Goal: Task Accomplishment & Management: Use online tool/utility

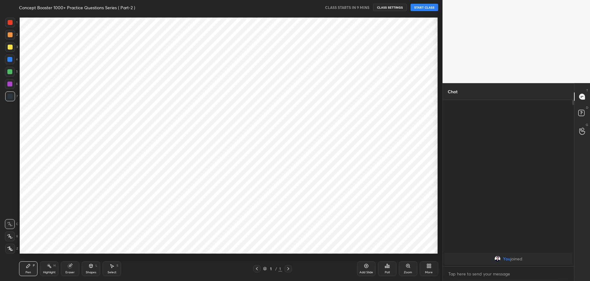
scroll to position [30508, 30331]
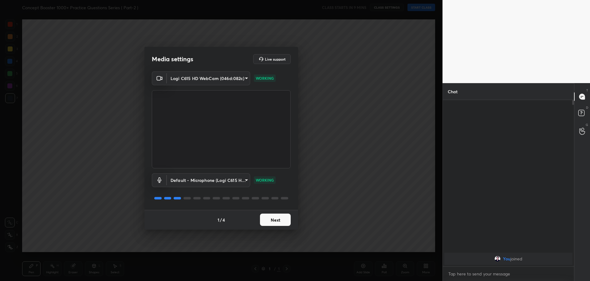
click at [267, 217] on button "Next" at bounding box center [275, 219] width 31 height 12
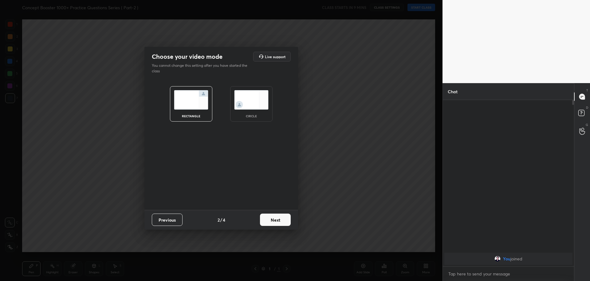
click at [259, 103] on img at bounding box center [251, 99] width 34 height 19
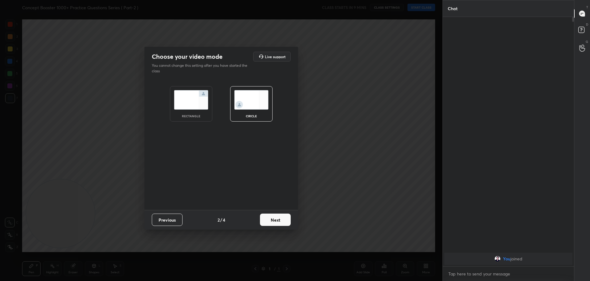
click at [275, 223] on button "Next" at bounding box center [275, 219] width 31 height 12
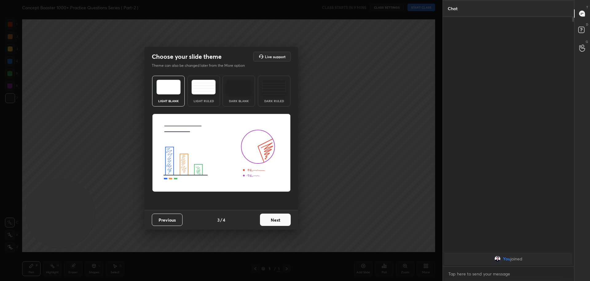
click at [275, 223] on button "Next" at bounding box center [275, 219] width 31 height 12
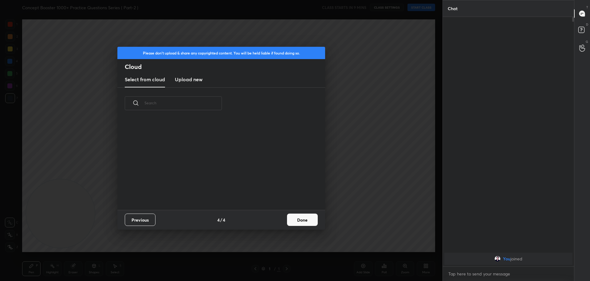
scroll to position [91, 197]
click at [184, 79] on h3 "Upload new" at bounding box center [189, 79] width 28 height 7
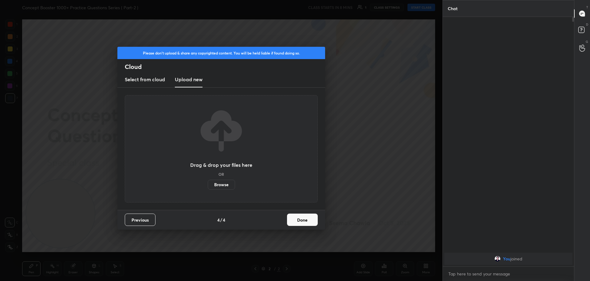
click at [225, 185] on label "Browse" at bounding box center [221, 185] width 27 height 10
click at [208, 185] on input "Browse" at bounding box center [208, 185] width 0 height 10
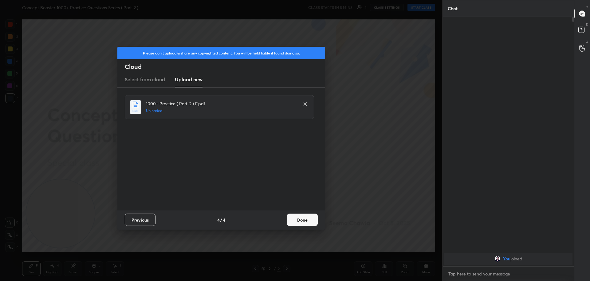
click at [298, 217] on button "Done" at bounding box center [302, 219] width 31 height 12
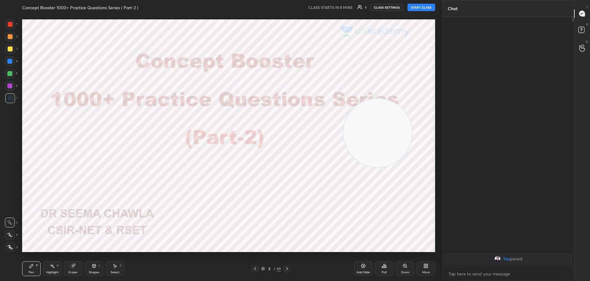
drag, startPoint x: 73, startPoint y: 209, endPoint x: 370, endPoint y: 137, distance: 305.8
click at [370, 137] on video at bounding box center [377, 132] width 69 height 69
click at [415, 7] on button "START CLASS" at bounding box center [422, 7] width 28 height 7
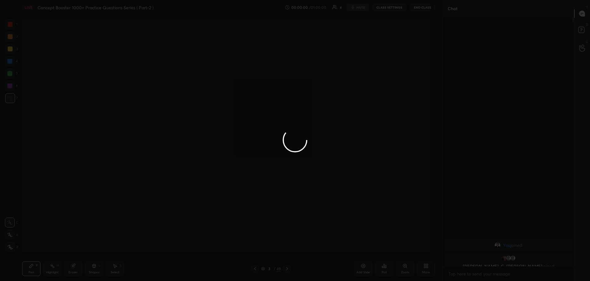
type textarea "x"
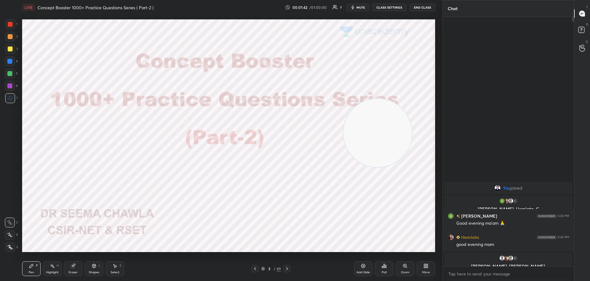
click at [10, 98] on div at bounding box center [10, 98] width 5 height 5
click at [288, 267] on icon at bounding box center [287, 268] width 5 height 5
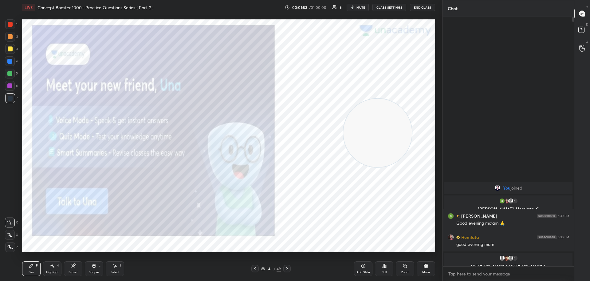
click at [288, 269] on icon at bounding box center [287, 268] width 5 height 5
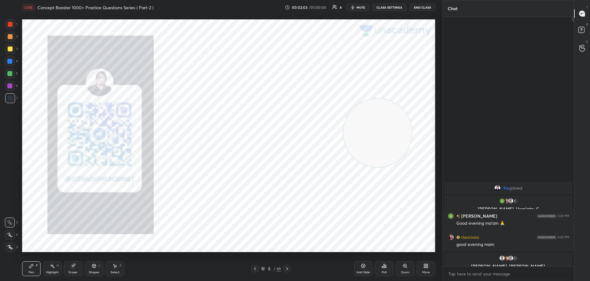
click at [287, 270] on icon at bounding box center [287, 268] width 5 height 5
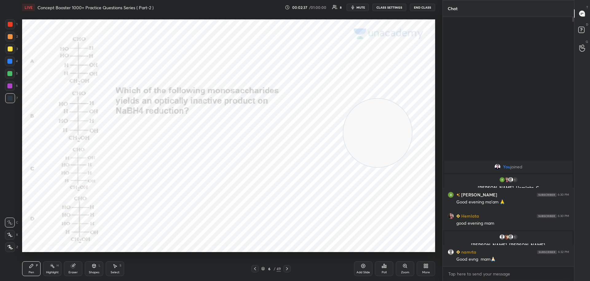
click at [386, 268] on icon at bounding box center [386, 266] width 1 height 3
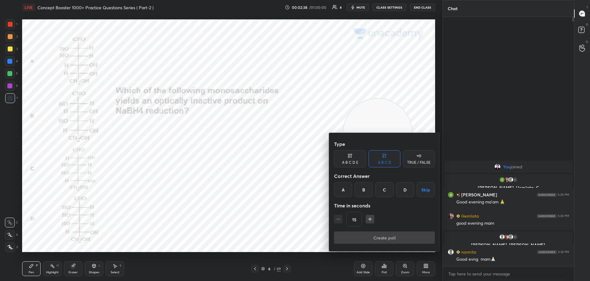
click at [371, 218] on icon "button" at bounding box center [370, 219] width 6 height 6
click at [370, 218] on icon "button" at bounding box center [370, 219] width 6 height 6
type input "75"
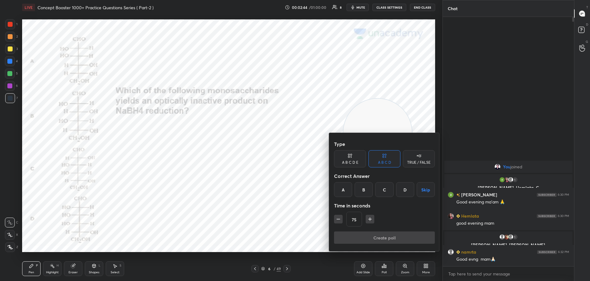
click at [384, 190] on div "C" at bounding box center [384, 189] width 18 height 15
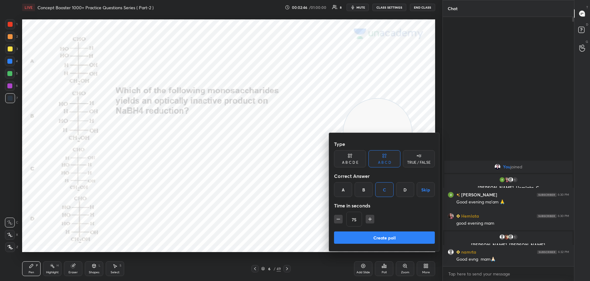
click at [375, 236] on button "Create poll" at bounding box center [384, 237] width 101 height 12
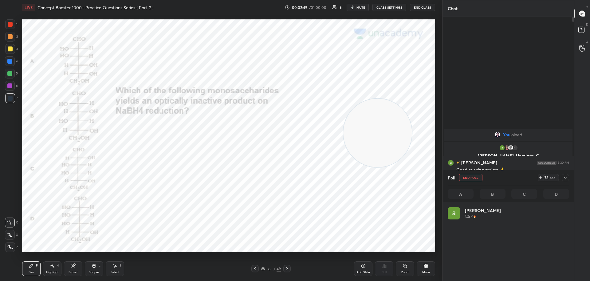
scroll to position [2, 2]
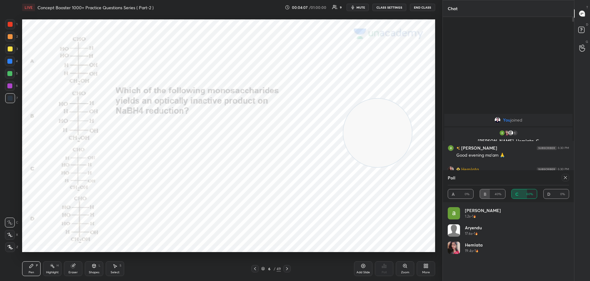
click at [565, 178] on icon at bounding box center [565, 177] width 5 height 5
type textarea "x"
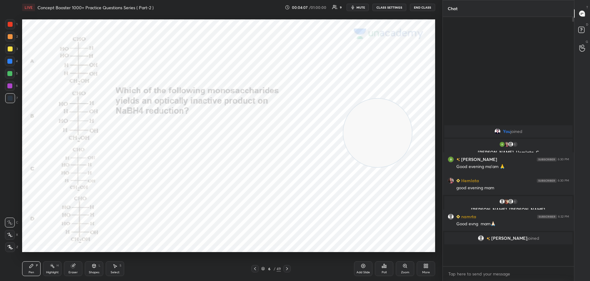
scroll to position [0, 0]
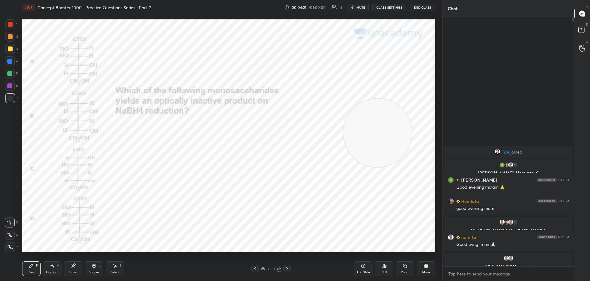
click at [287, 270] on icon at bounding box center [287, 268] width 5 height 5
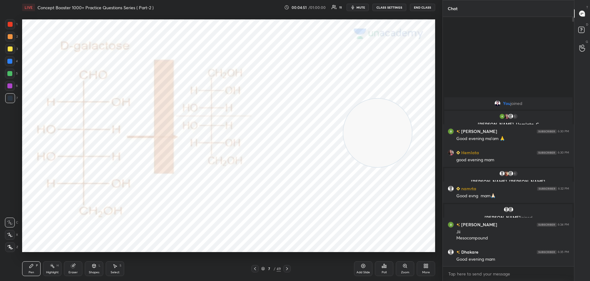
click at [256, 269] on icon at bounding box center [255, 268] width 2 height 3
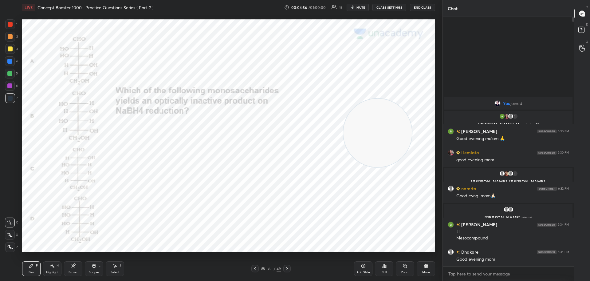
click at [289, 267] on icon at bounding box center [287, 268] width 5 height 5
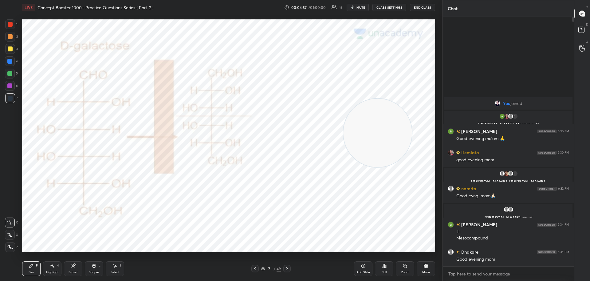
click at [289, 268] on icon at bounding box center [287, 268] width 5 height 5
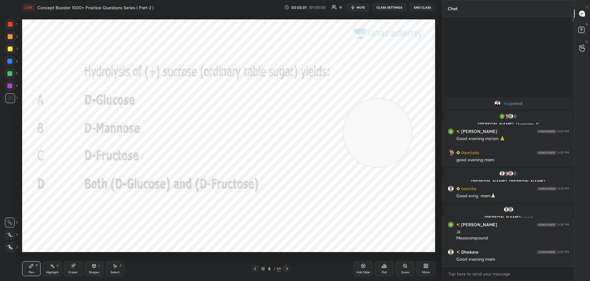
click at [386, 268] on div "Poll" at bounding box center [384, 268] width 18 height 15
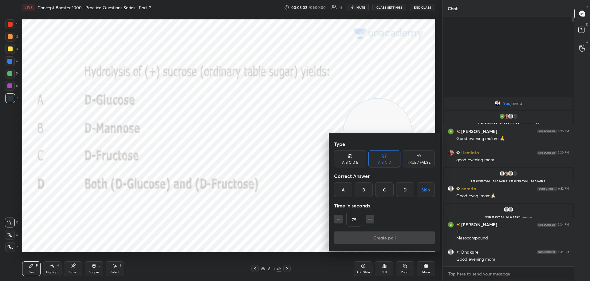
click at [341, 218] on icon "button" at bounding box center [338, 219] width 6 height 6
type input "60"
click at [406, 189] on div "D" at bounding box center [405, 189] width 18 height 15
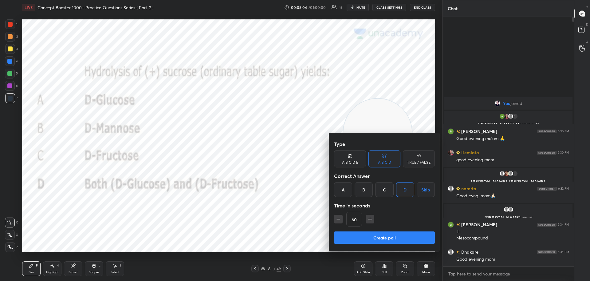
click at [381, 238] on button "Create poll" at bounding box center [384, 237] width 101 height 12
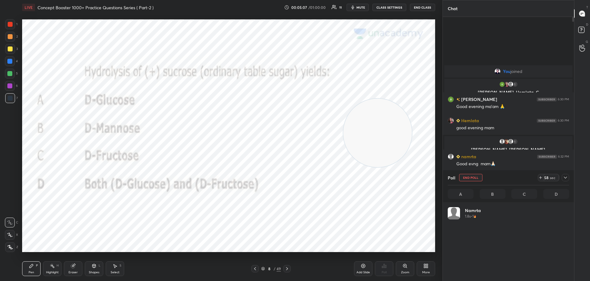
scroll to position [72, 120]
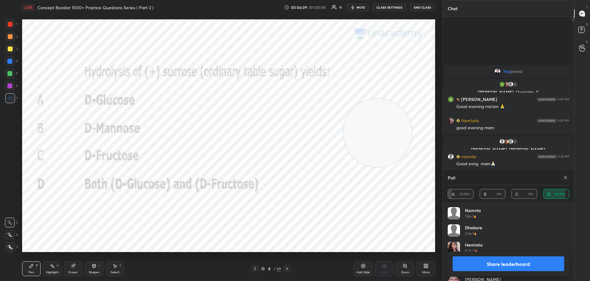
click at [566, 176] on icon at bounding box center [565, 177] width 5 height 5
type textarea "x"
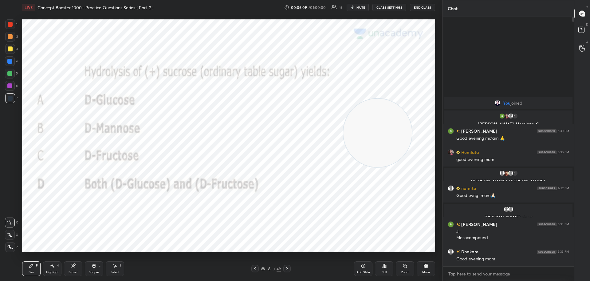
scroll to position [202, 129]
click at [287, 267] on icon at bounding box center [287, 268] width 2 height 3
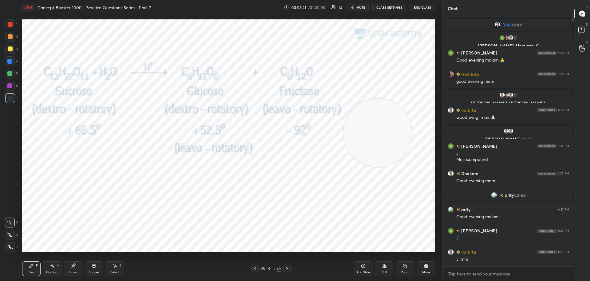
click at [289, 268] on icon at bounding box center [287, 268] width 5 height 5
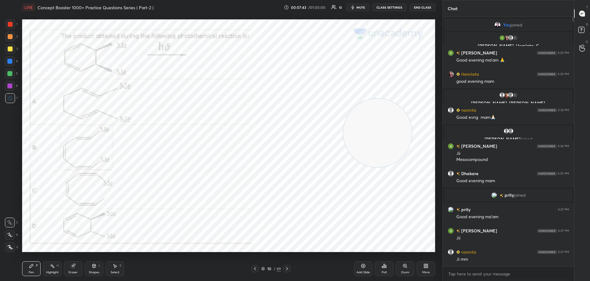
click at [385, 264] on icon at bounding box center [384, 265] width 5 height 5
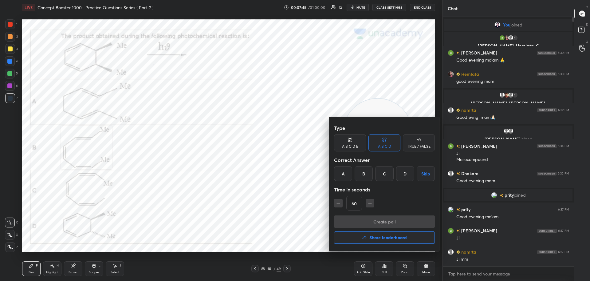
click at [371, 201] on icon "button" at bounding box center [370, 203] width 6 height 6
type input "75"
click at [362, 173] on div "B" at bounding box center [364, 173] width 18 height 15
click at [366, 221] on button "Create poll" at bounding box center [384, 221] width 101 height 12
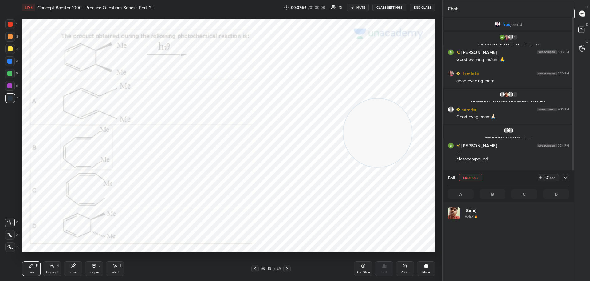
scroll to position [72, 120]
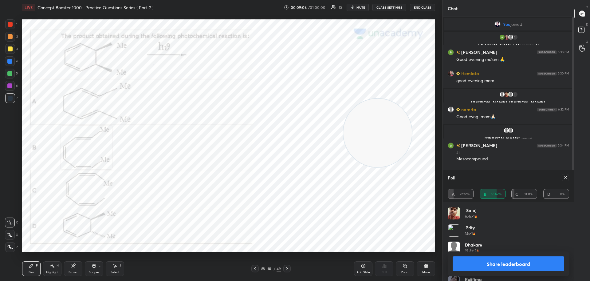
click at [566, 177] on icon at bounding box center [565, 177] width 3 height 3
type textarea "x"
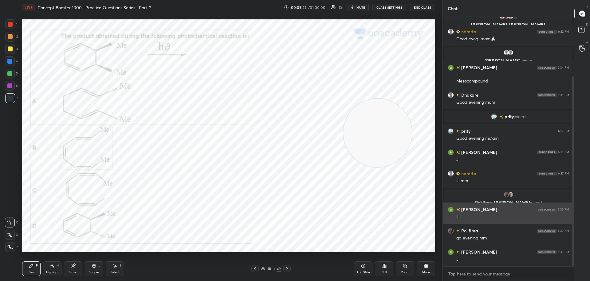
scroll to position [99, 0]
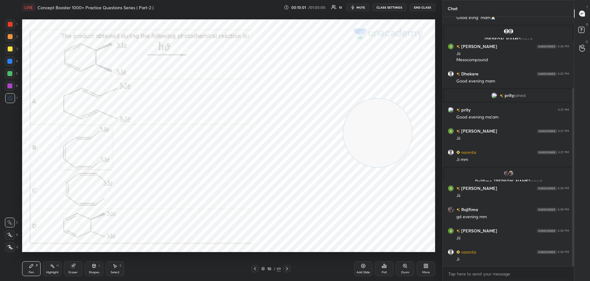
click at [9, 22] on div at bounding box center [10, 24] width 5 height 5
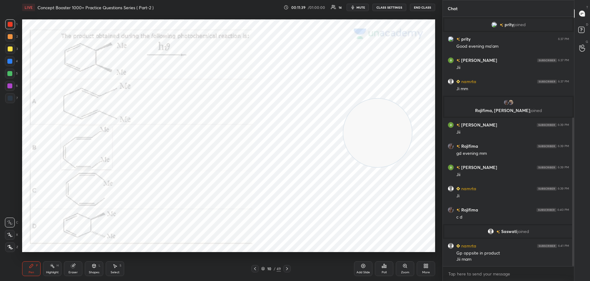
scroll to position [190, 0]
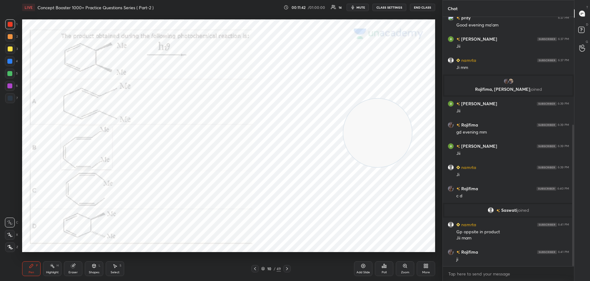
click at [288, 268] on icon at bounding box center [287, 268] width 5 height 5
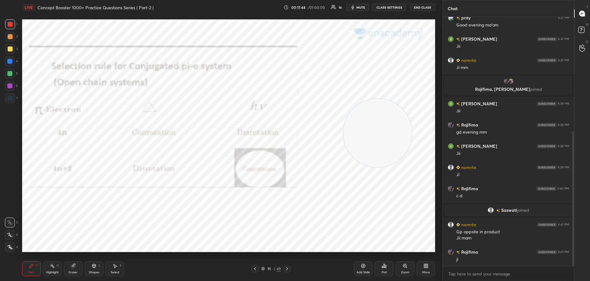
scroll to position [211, 0]
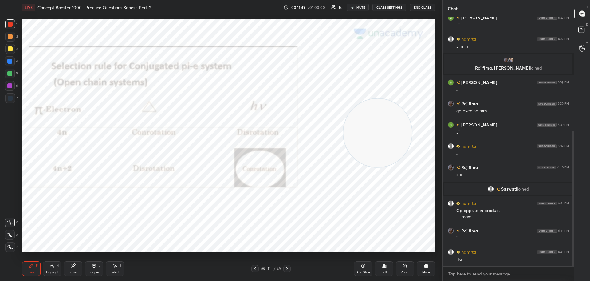
click at [288, 267] on icon at bounding box center [287, 268] width 5 height 5
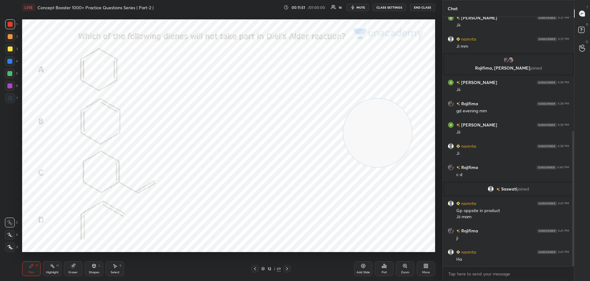
click at [385, 267] on icon at bounding box center [384, 265] width 5 height 5
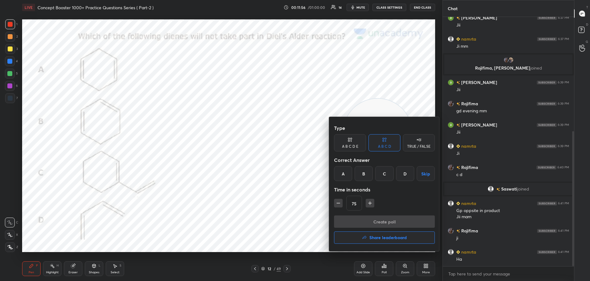
click at [345, 174] on div "A" at bounding box center [343, 173] width 18 height 15
click at [340, 200] on icon "button" at bounding box center [338, 203] width 6 height 6
type input "60"
click at [359, 222] on button "Create poll" at bounding box center [384, 221] width 101 height 12
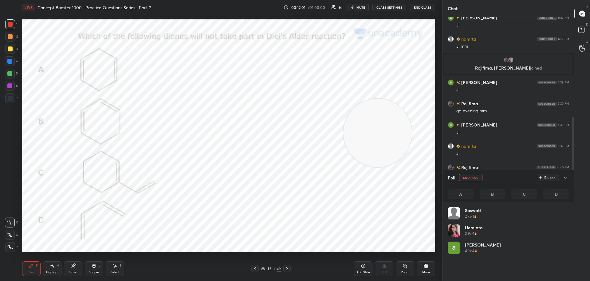
scroll to position [72, 120]
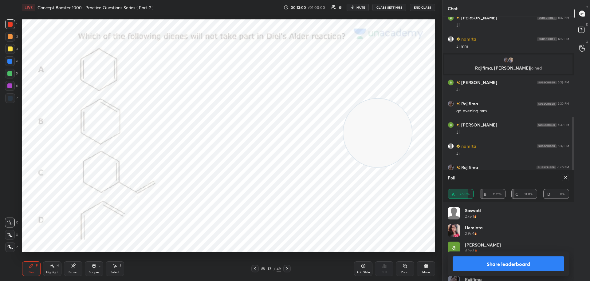
click at [511, 267] on button "Share leaderboard" at bounding box center [509, 263] width 112 height 15
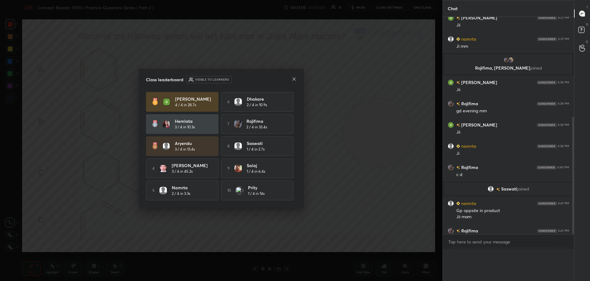
scroll to position [2, 2]
click at [294, 78] on icon at bounding box center [294, 78] width 3 height 3
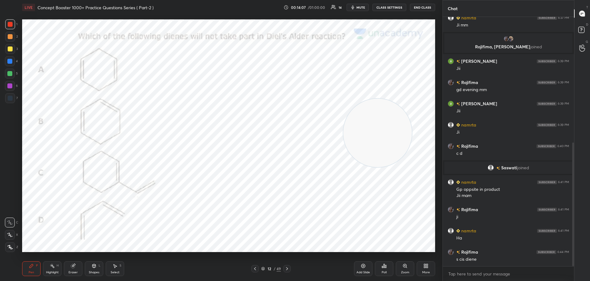
scroll to position [253, 0]
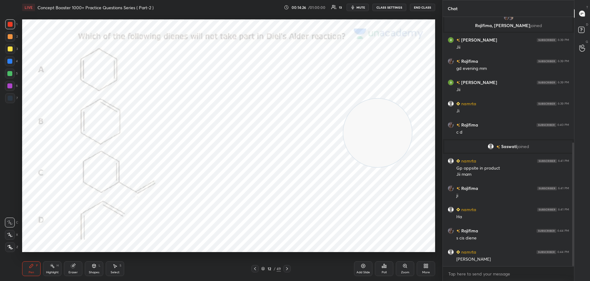
click at [287, 269] on icon at bounding box center [287, 268] width 2 height 3
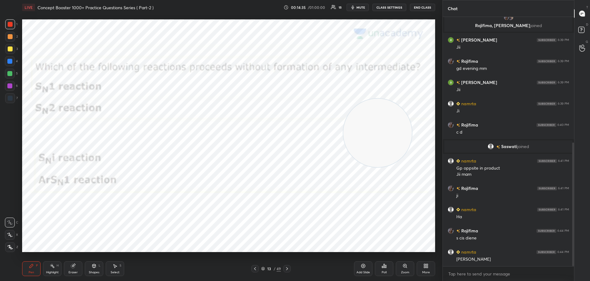
click at [386, 269] on div "Poll" at bounding box center [384, 268] width 18 height 15
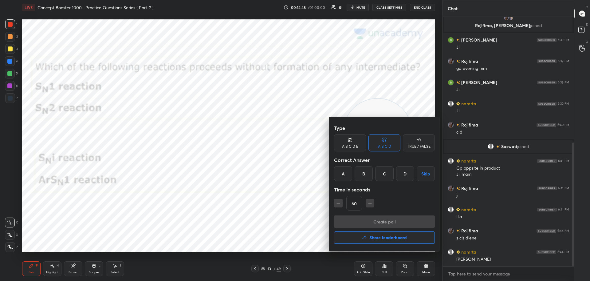
click at [366, 172] on div "B" at bounding box center [364, 173] width 18 height 15
click at [368, 224] on button "Create poll" at bounding box center [384, 221] width 101 height 12
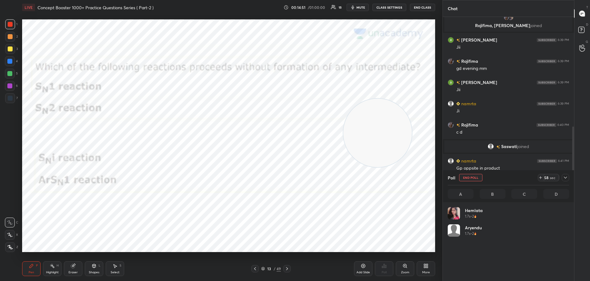
scroll to position [72, 120]
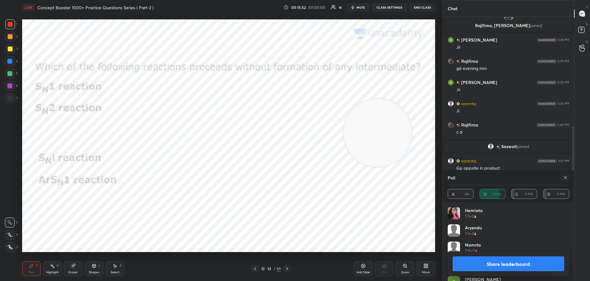
click at [513, 268] on button "Share leaderboard" at bounding box center [509, 263] width 112 height 15
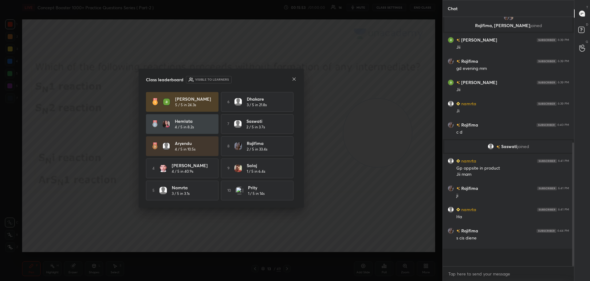
scroll to position [202, 129]
click at [295, 77] on icon at bounding box center [294, 79] width 5 height 5
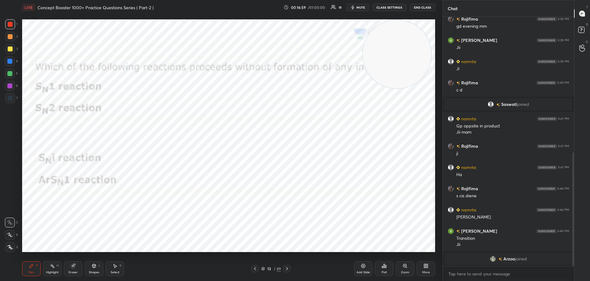
scroll to position [334, 0]
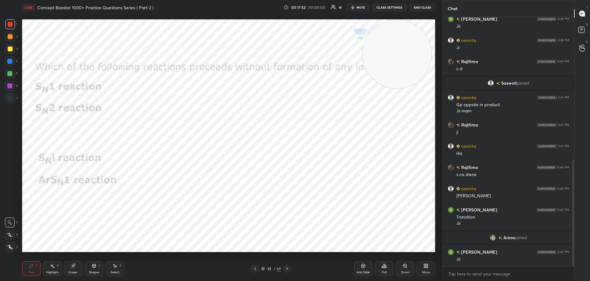
click at [289, 267] on icon at bounding box center [287, 268] width 5 height 5
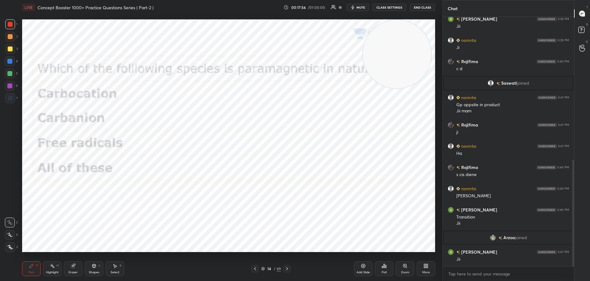
click at [386, 268] on icon at bounding box center [386, 266] width 1 height 3
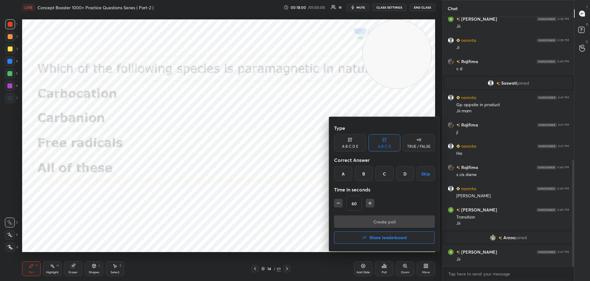
click at [386, 172] on div "C" at bounding box center [384, 173] width 18 height 15
click at [372, 221] on button "Create poll" at bounding box center [384, 221] width 101 height 12
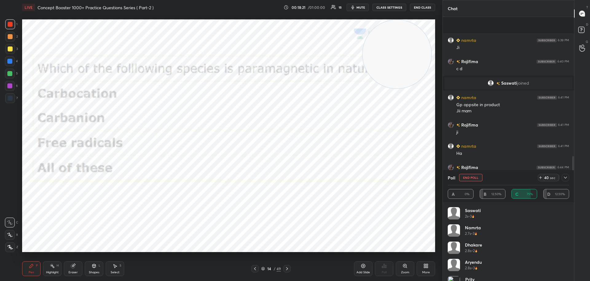
scroll to position [387, 0]
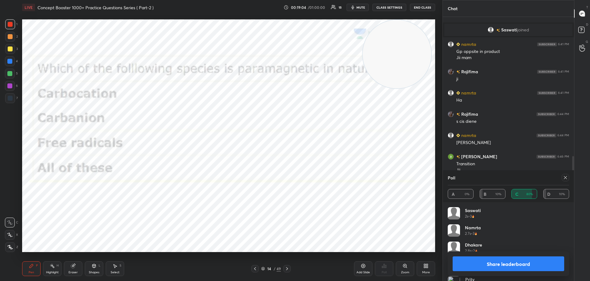
click at [567, 177] on icon at bounding box center [565, 177] width 5 height 5
type textarea "x"
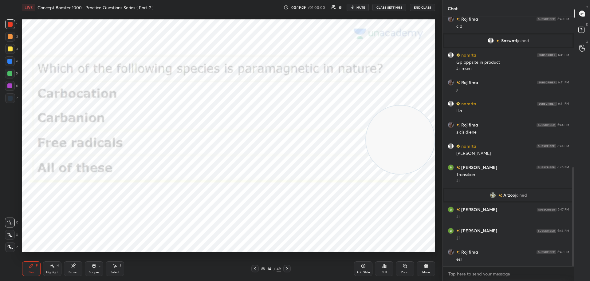
scroll to position [398, 0]
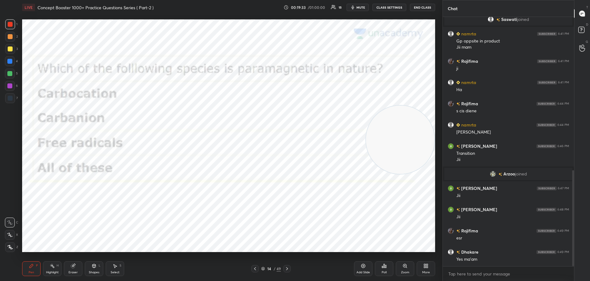
click at [288, 267] on icon at bounding box center [287, 268] width 5 height 5
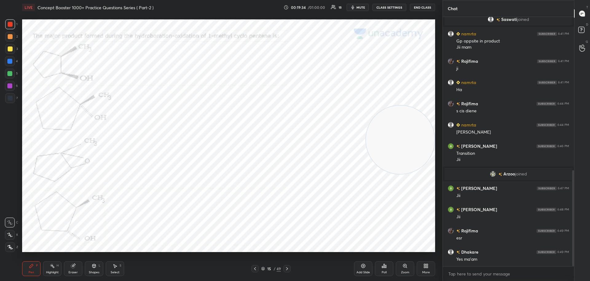
scroll to position [413, 0]
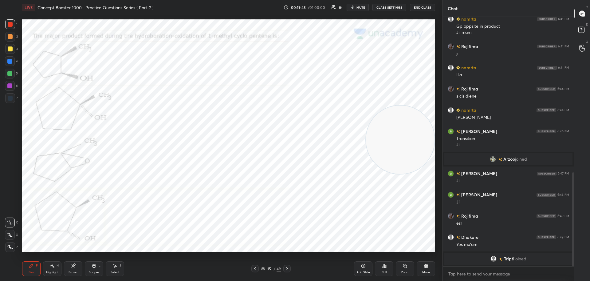
click at [386, 264] on icon at bounding box center [384, 265] width 5 height 5
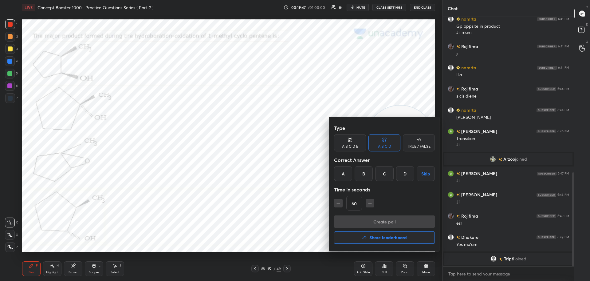
click at [408, 174] on div "D" at bounding box center [405, 173] width 18 height 15
click at [370, 204] on icon "button" at bounding box center [370, 202] width 0 height 3
type input "75"
click at [376, 220] on button "Create poll" at bounding box center [384, 221] width 101 height 12
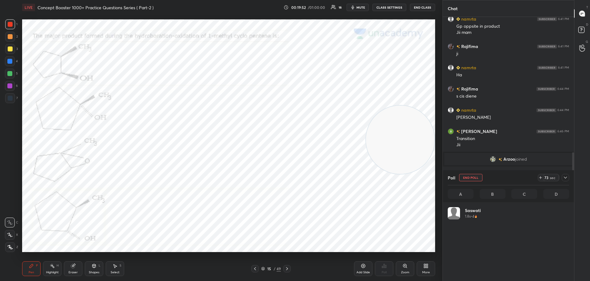
scroll to position [72, 120]
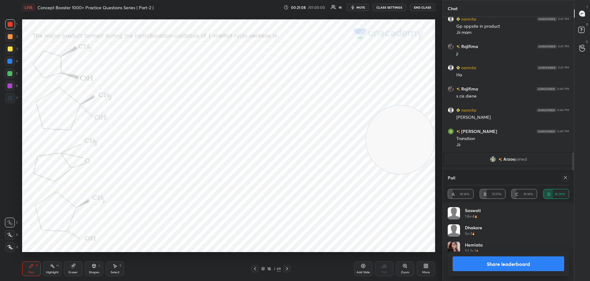
click at [566, 179] on icon at bounding box center [565, 177] width 5 height 5
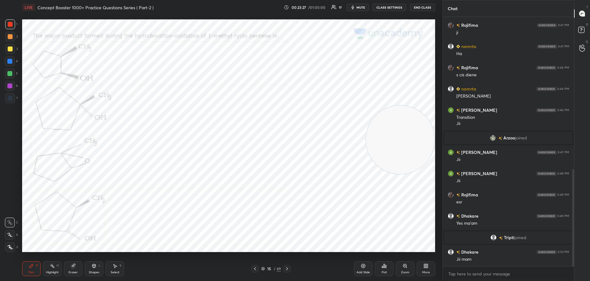
scroll to position [407, 0]
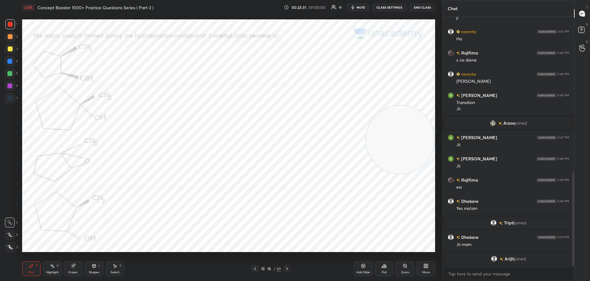
click at [9, 99] on div at bounding box center [10, 98] width 5 height 5
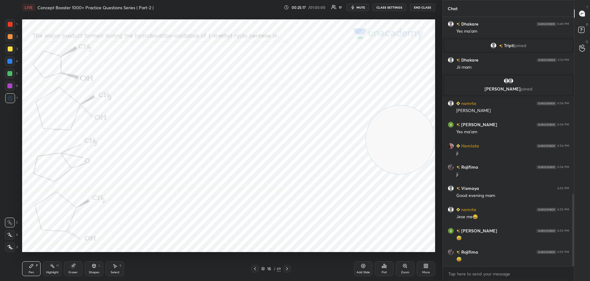
scroll to position [629, 0]
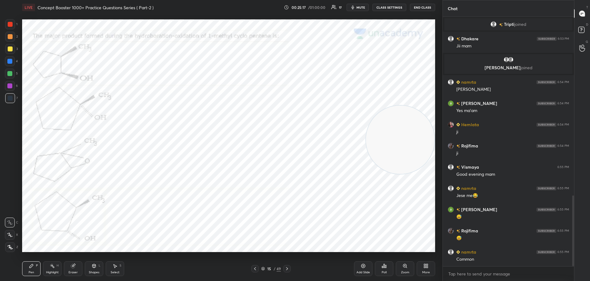
click at [10, 22] on div at bounding box center [10, 24] width 5 height 5
click at [10, 61] on div at bounding box center [9, 61] width 5 height 5
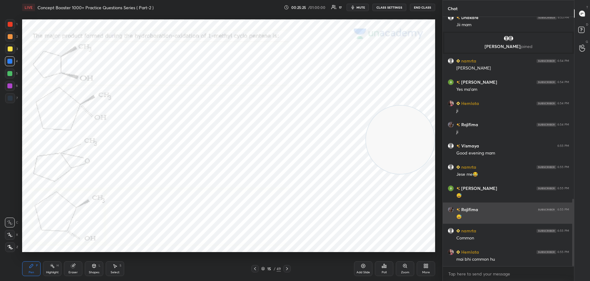
scroll to position [672, 0]
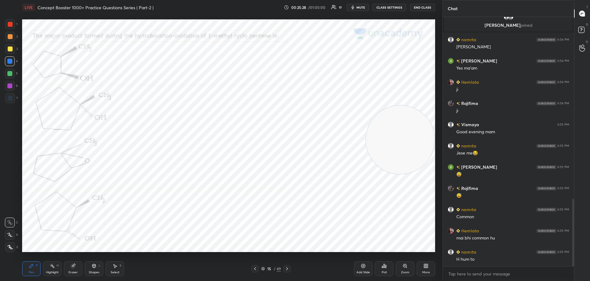
click at [10, 34] on div at bounding box center [10, 36] width 5 height 5
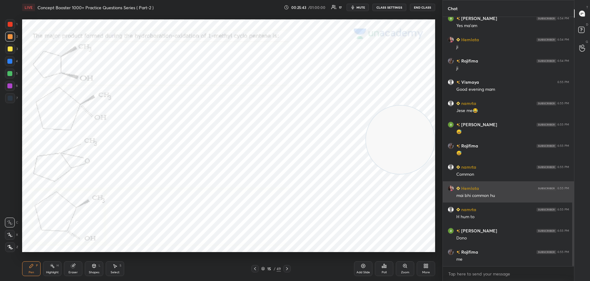
scroll to position [736, 0]
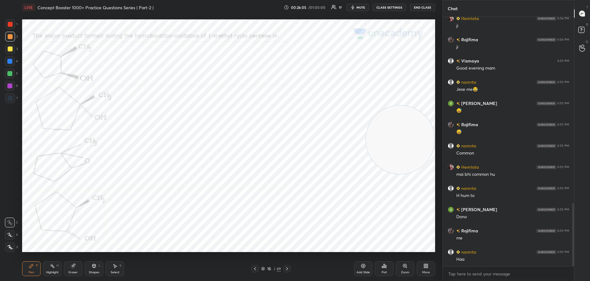
click at [287, 267] on icon at bounding box center [287, 268] width 5 height 5
click at [386, 265] on icon at bounding box center [386, 266] width 1 height 3
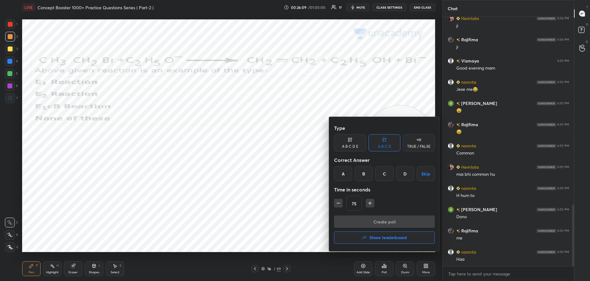
scroll to position [757, 0]
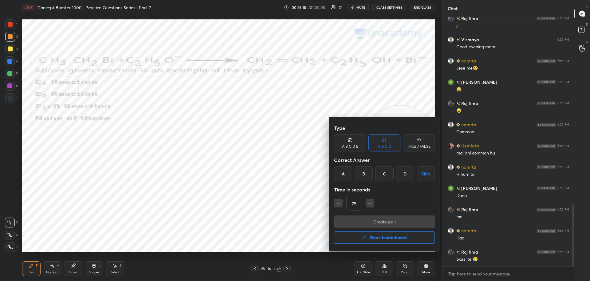
click at [367, 172] on div "B" at bounding box center [364, 173] width 18 height 15
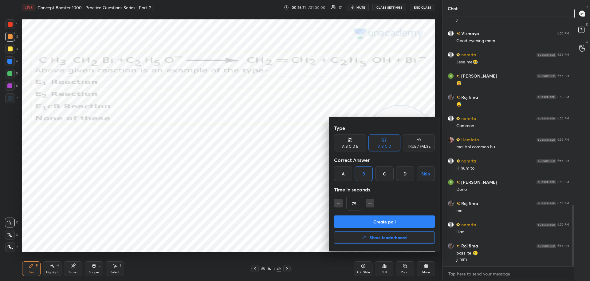
click at [371, 221] on button "Create poll" at bounding box center [384, 221] width 101 height 12
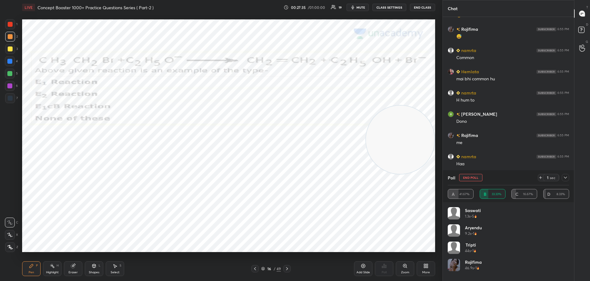
scroll to position [704, 0]
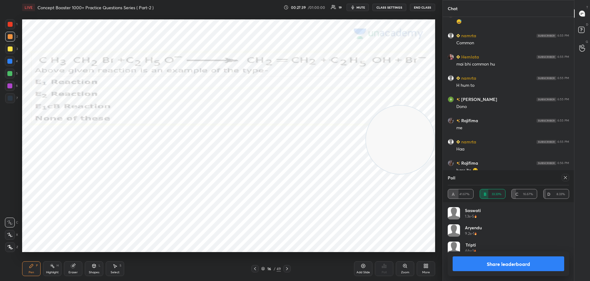
click at [564, 177] on icon at bounding box center [565, 177] width 5 height 5
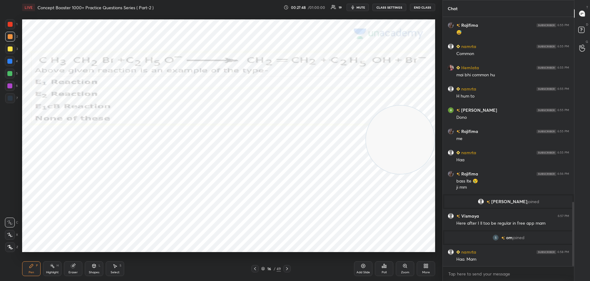
scroll to position [715, 0]
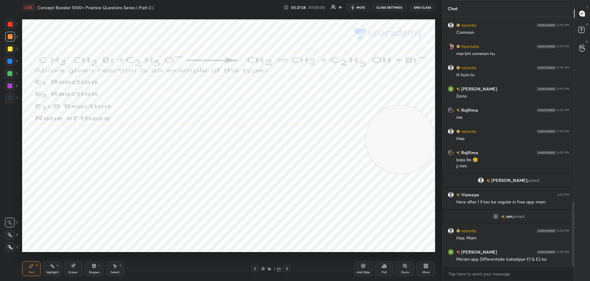
click at [12, 24] on div at bounding box center [10, 24] width 5 height 5
click at [10, 25] on div at bounding box center [10, 24] width 5 height 5
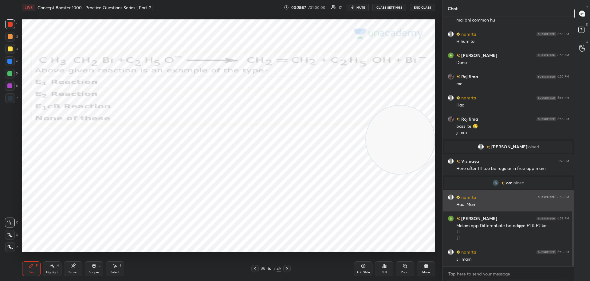
scroll to position [770, 0]
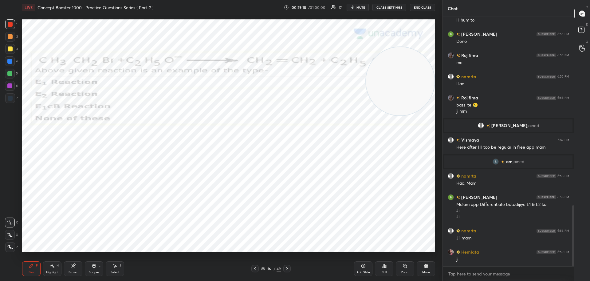
click at [10, 99] on div at bounding box center [10, 98] width 5 height 5
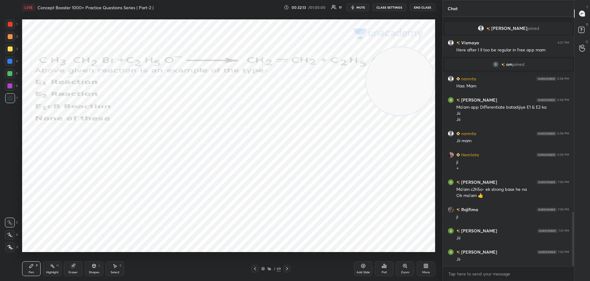
scroll to position [888, 0]
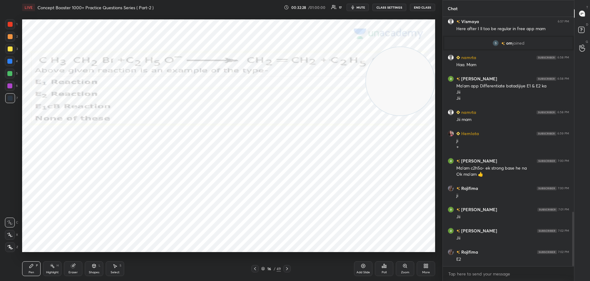
click at [289, 267] on icon at bounding box center [287, 268] width 5 height 5
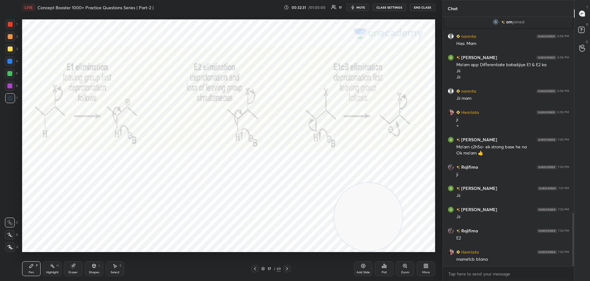
scroll to position [936, 0]
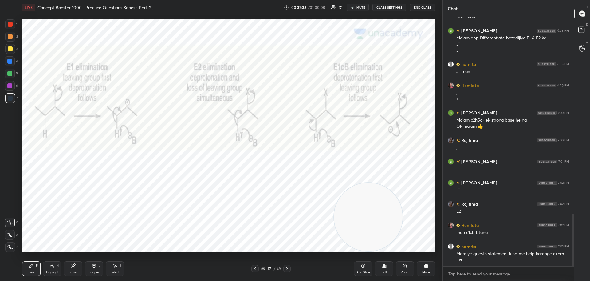
click at [10, 24] on div at bounding box center [10, 24] width 5 height 5
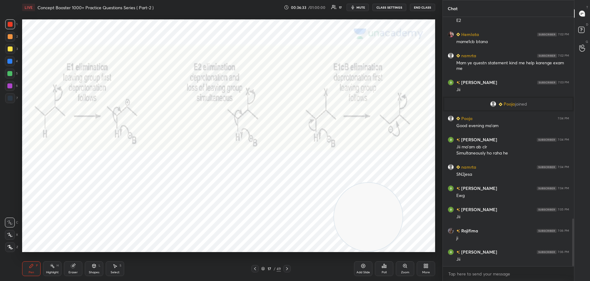
scroll to position [1072, 0]
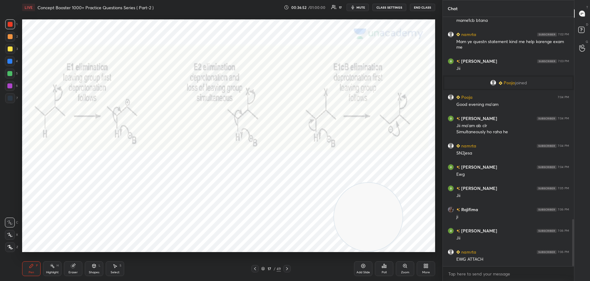
click at [289, 268] on icon at bounding box center [287, 268] width 5 height 5
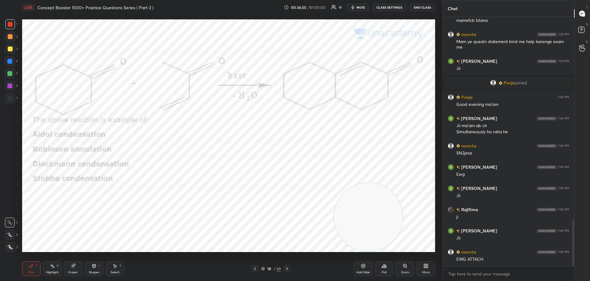
click at [387, 265] on div "Poll" at bounding box center [384, 268] width 18 height 15
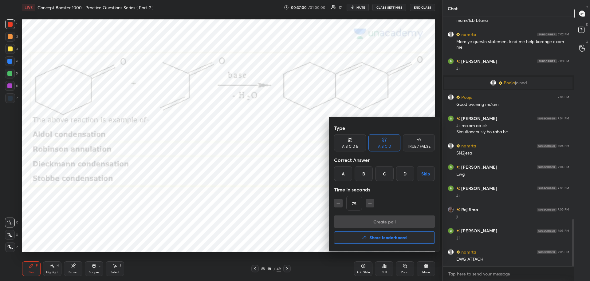
click at [364, 173] on div "B" at bounding box center [364, 173] width 18 height 15
click at [354, 221] on button "Create poll" at bounding box center [384, 221] width 101 height 12
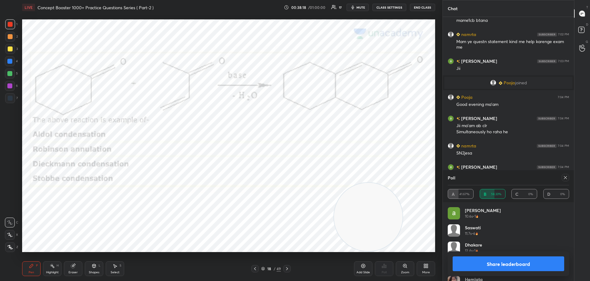
scroll to position [1130, 0]
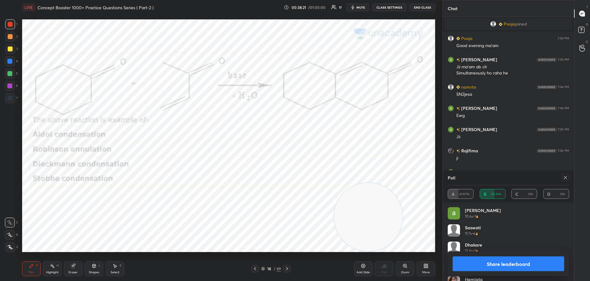
click at [566, 177] on icon at bounding box center [565, 177] width 5 height 5
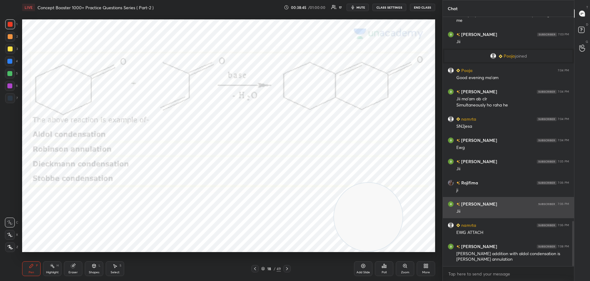
scroll to position [1120, 0]
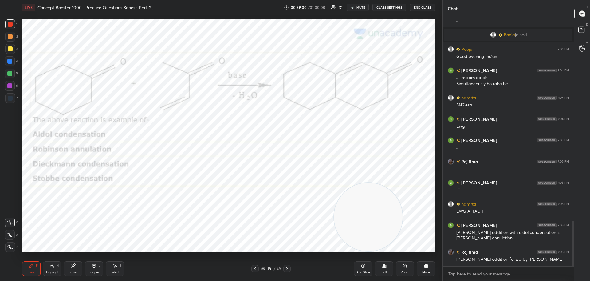
click at [288, 268] on icon at bounding box center [287, 268] width 5 height 5
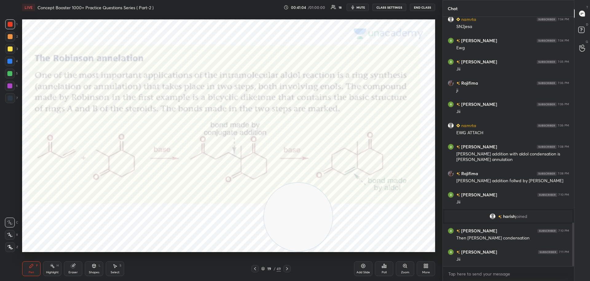
scroll to position [1173, 0]
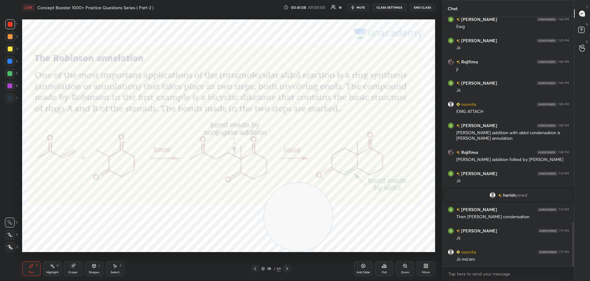
click at [288, 267] on icon at bounding box center [287, 268] width 5 height 5
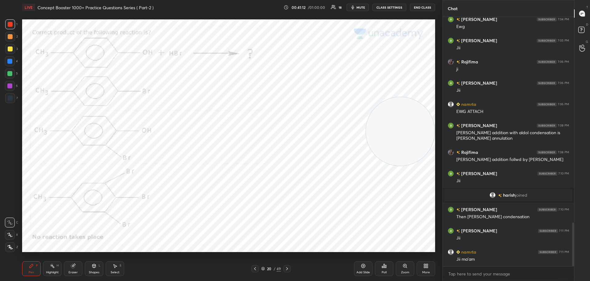
click at [387, 264] on div "Poll" at bounding box center [384, 268] width 18 height 15
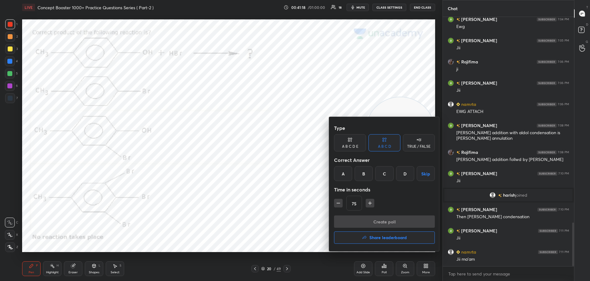
click at [406, 174] on div "D" at bounding box center [405, 173] width 18 height 15
click at [376, 224] on button "Create poll" at bounding box center [384, 221] width 101 height 12
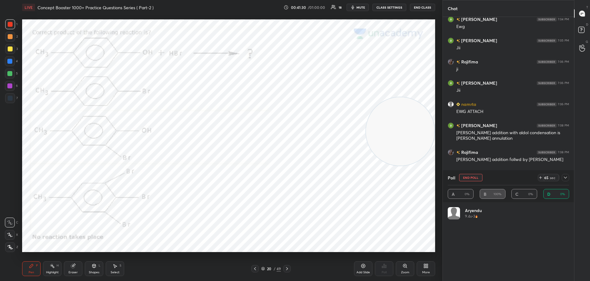
scroll to position [72, 120]
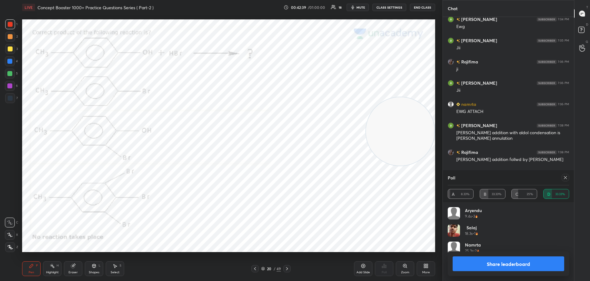
click at [565, 177] on icon at bounding box center [565, 177] width 5 height 5
type textarea "x"
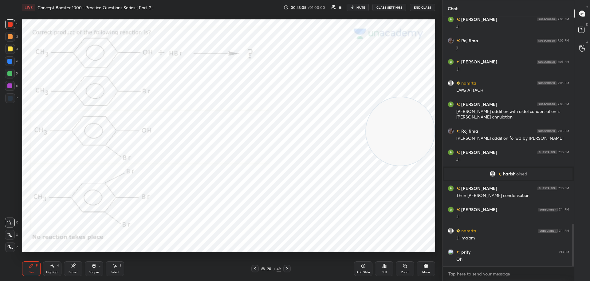
scroll to position [1216, 0]
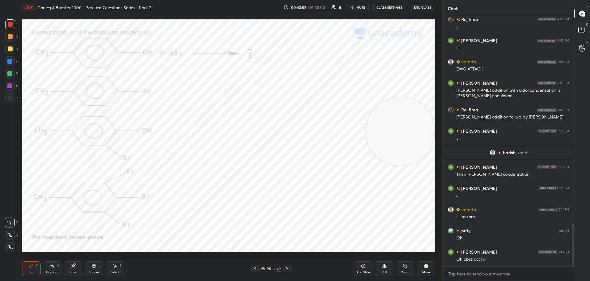
click at [288, 267] on icon at bounding box center [287, 268] width 5 height 5
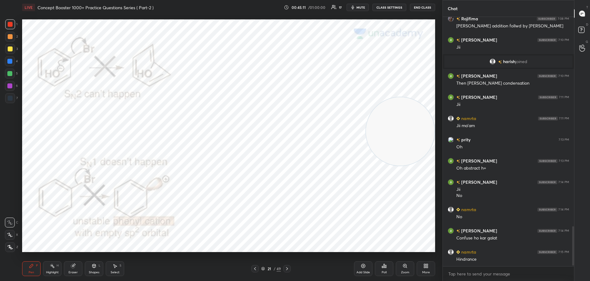
scroll to position [1328, 0]
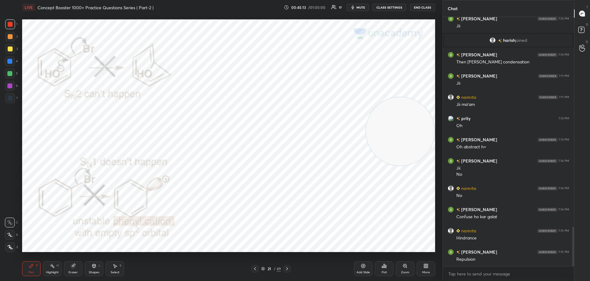
click at [256, 268] on icon at bounding box center [255, 268] width 5 height 5
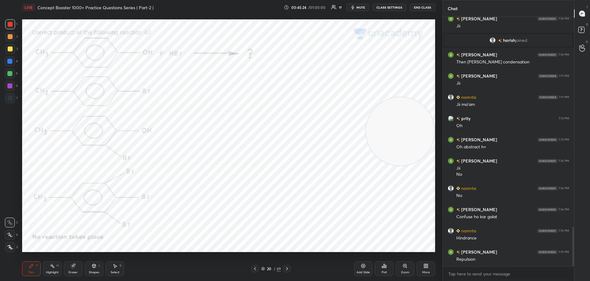
click at [288, 267] on icon at bounding box center [287, 268] width 5 height 5
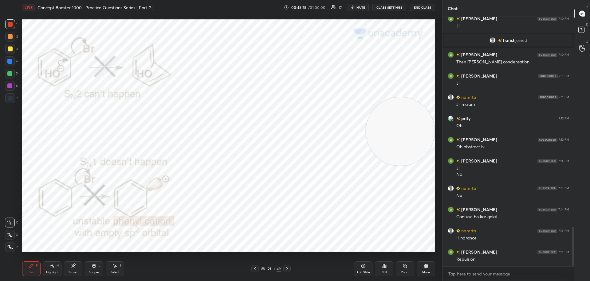
click at [288, 268] on icon at bounding box center [287, 268] width 5 height 5
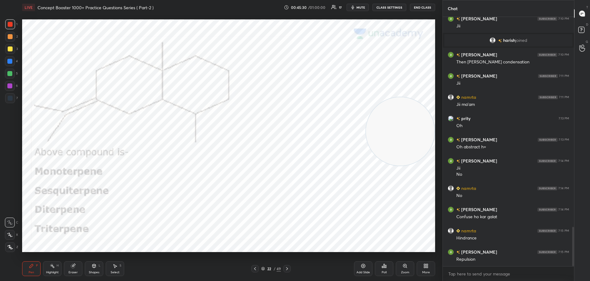
click at [387, 266] on div "Poll" at bounding box center [384, 268] width 18 height 15
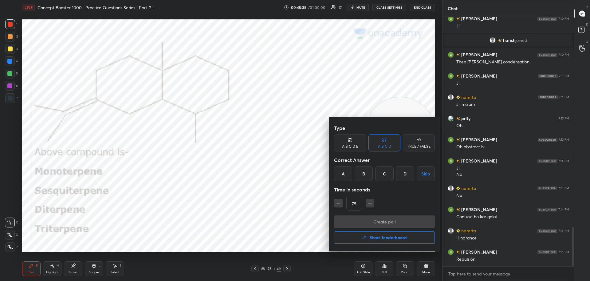
click at [366, 172] on div "B" at bounding box center [364, 173] width 18 height 15
click at [338, 203] on icon "button" at bounding box center [338, 203] width 3 height 0
type input "60"
click at [351, 223] on button "Create poll" at bounding box center [384, 221] width 101 height 12
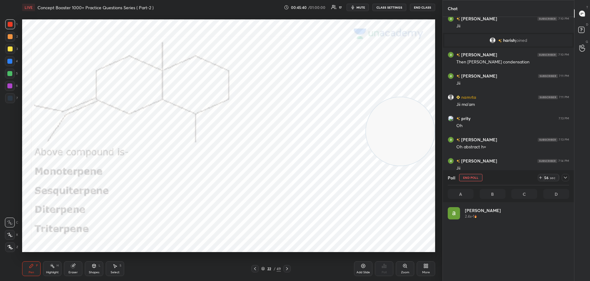
scroll to position [72, 120]
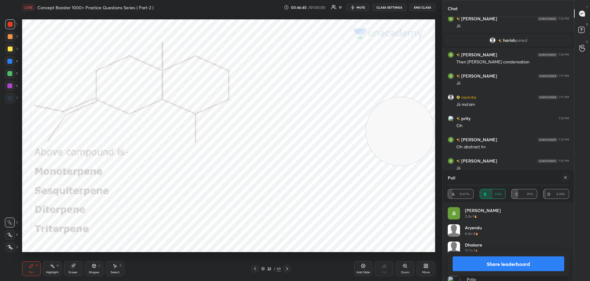
click at [564, 177] on icon at bounding box center [565, 177] width 5 height 5
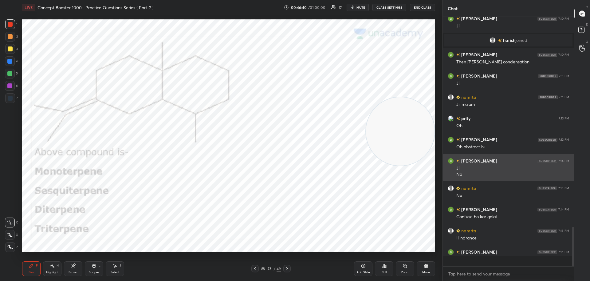
scroll to position [2, 2]
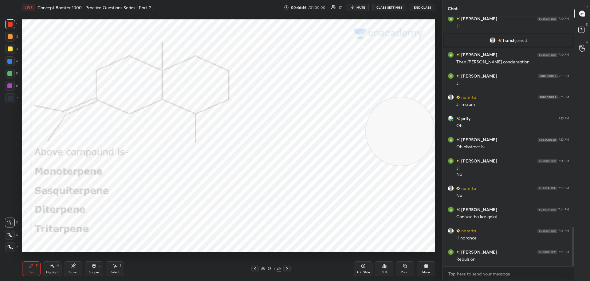
click at [288, 266] on icon at bounding box center [287, 268] width 5 height 5
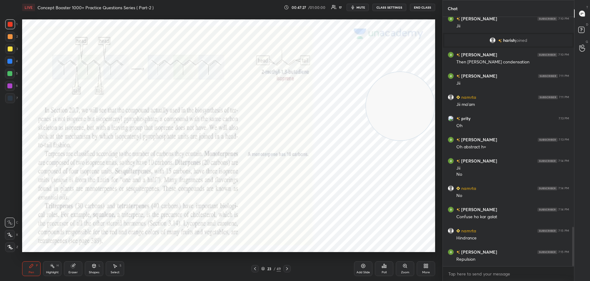
scroll to position [1349, 0]
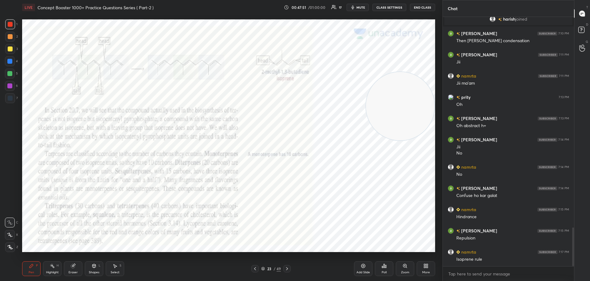
click at [288, 268] on icon at bounding box center [287, 268] width 5 height 5
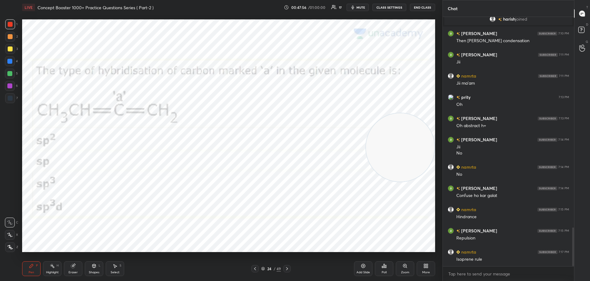
scroll to position [1370, 0]
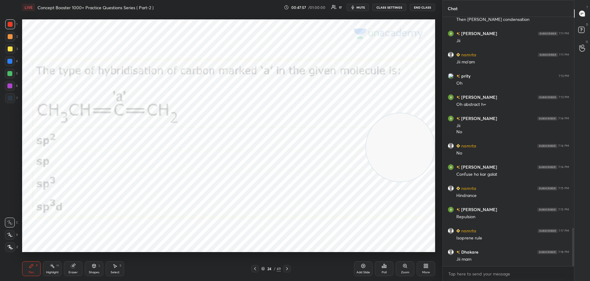
click at [388, 268] on div "Poll" at bounding box center [384, 268] width 18 height 15
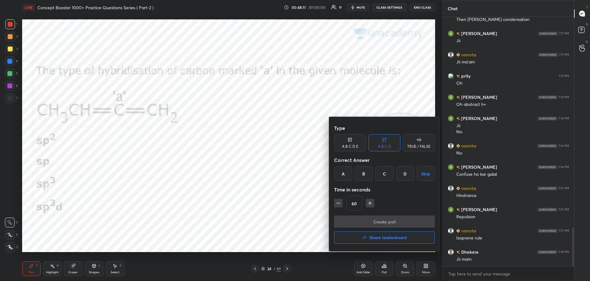
click at [364, 170] on div "B" at bounding box center [364, 173] width 18 height 15
click at [360, 223] on button "Create poll" at bounding box center [384, 221] width 101 height 12
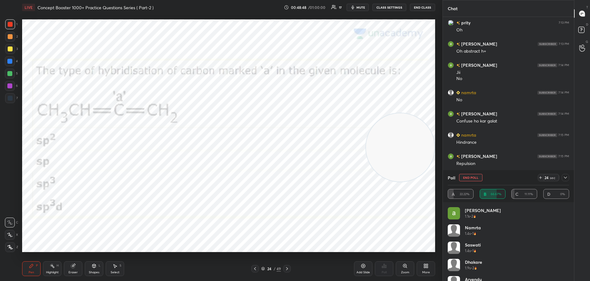
scroll to position [1445, 0]
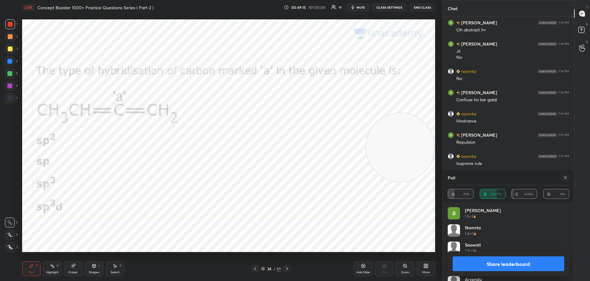
click at [564, 177] on icon at bounding box center [565, 177] width 5 height 5
type textarea "x"
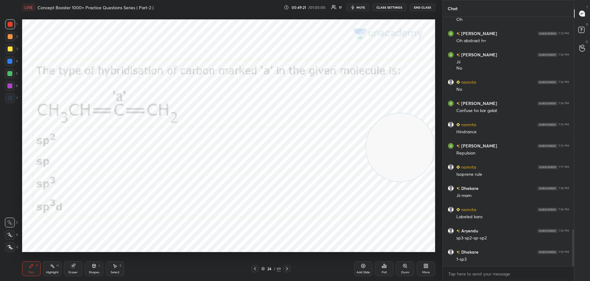
scroll to position [1455, 0]
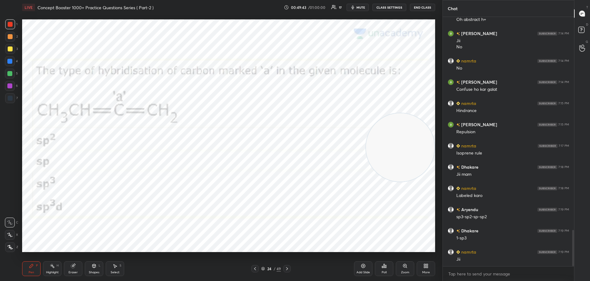
click at [288, 268] on icon at bounding box center [287, 268] width 5 height 5
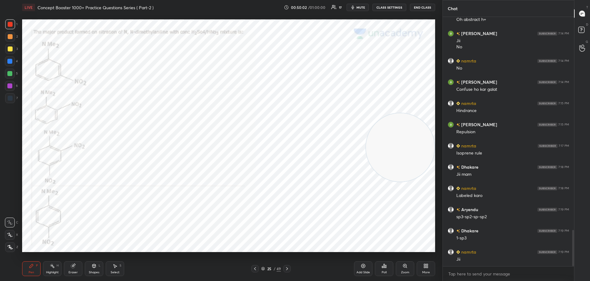
click at [386, 266] on icon at bounding box center [386, 266] width 1 height 3
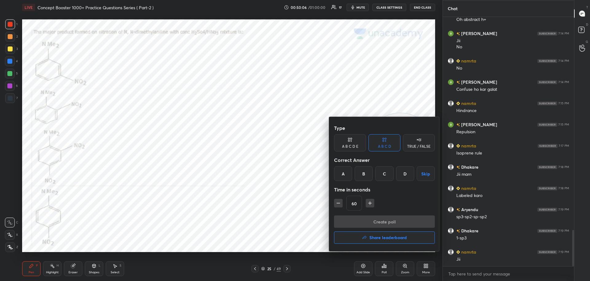
click at [346, 177] on div "A" at bounding box center [343, 173] width 18 height 15
click at [370, 200] on icon "button" at bounding box center [370, 203] width 6 height 6
click at [371, 202] on icon "button" at bounding box center [370, 203] width 6 height 6
type input "90"
click at [375, 222] on button "Create poll" at bounding box center [384, 221] width 101 height 12
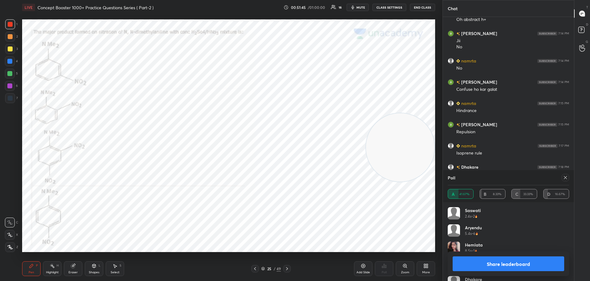
scroll to position [1509, 0]
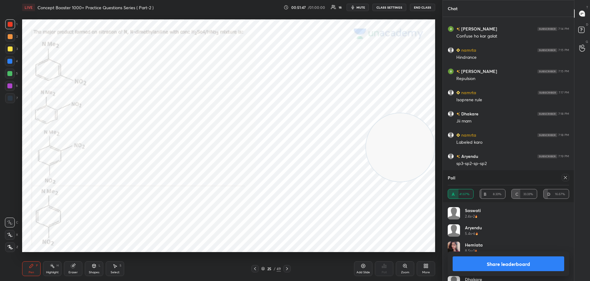
click at [567, 178] on icon at bounding box center [565, 177] width 3 height 3
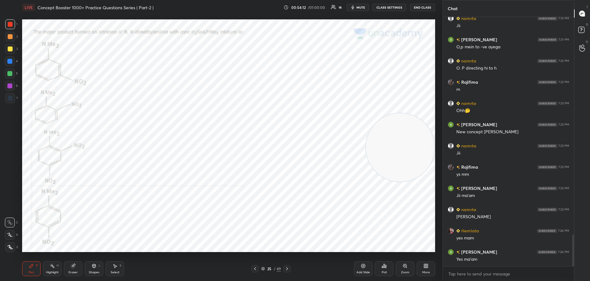
scroll to position [1710, 0]
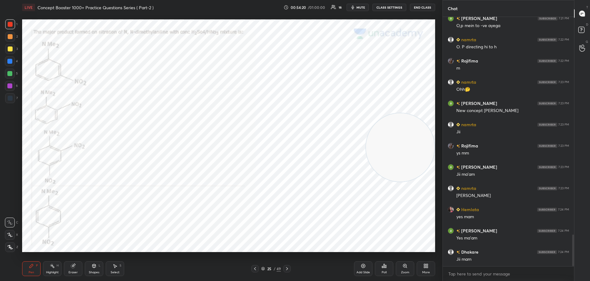
click at [288, 268] on icon at bounding box center [287, 268] width 5 height 5
click at [387, 267] on div "Poll" at bounding box center [384, 268] width 18 height 15
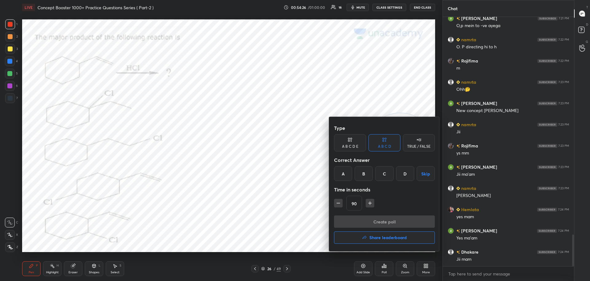
click at [345, 174] on div "A" at bounding box center [343, 173] width 18 height 15
click at [370, 221] on button "Create poll" at bounding box center [384, 221] width 101 height 12
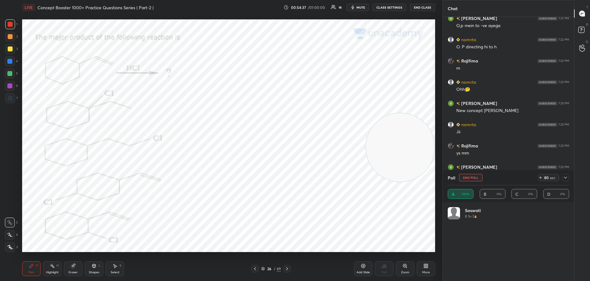
scroll to position [72, 120]
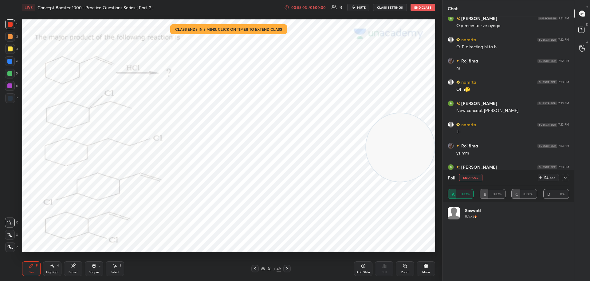
click at [287, 8] on icon at bounding box center [286, 7] width 5 height 5
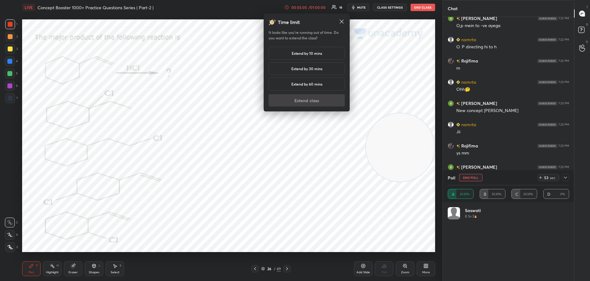
click at [291, 52] on div "Extend by 10 mins" at bounding box center [307, 53] width 76 height 13
click at [296, 100] on button "Extend class" at bounding box center [307, 100] width 76 height 12
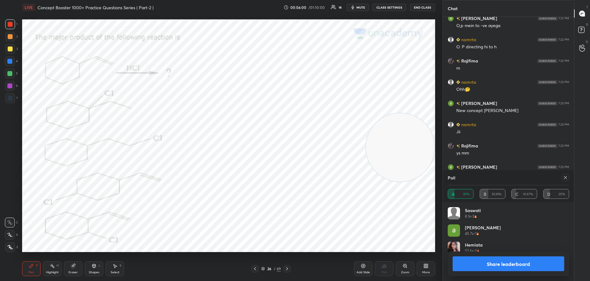
click at [566, 178] on icon at bounding box center [565, 177] width 5 height 5
type textarea "x"
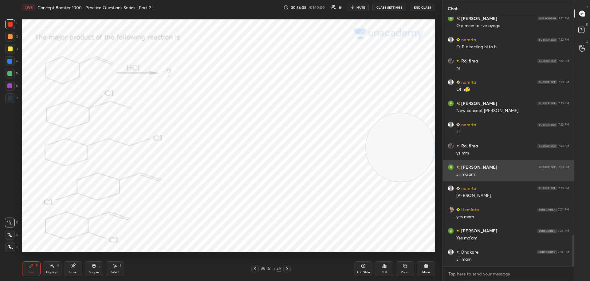
scroll to position [1731, 0]
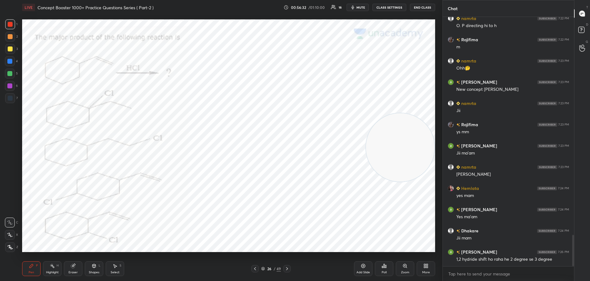
click at [12, 100] on div at bounding box center [10, 98] width 5 height 5
click at [12, 58] on div at bounding box center [10, 61] width 10 height 10
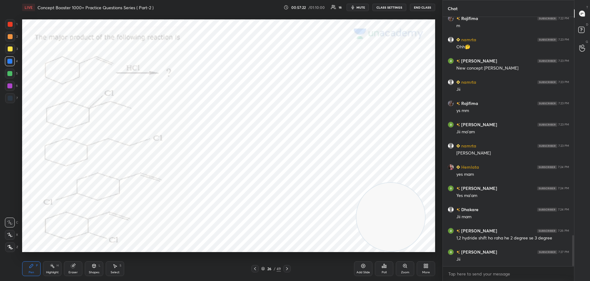
click at [11, 27] on div at bounding box center [10, 24] width 10 height 10
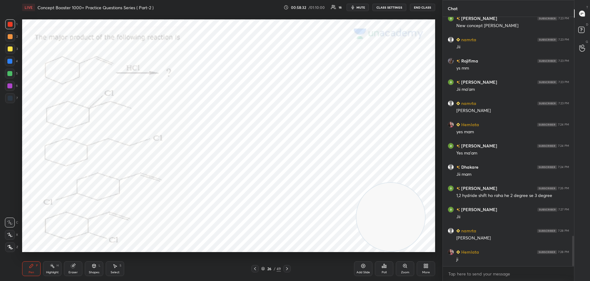
scroll to position [1816, 0]
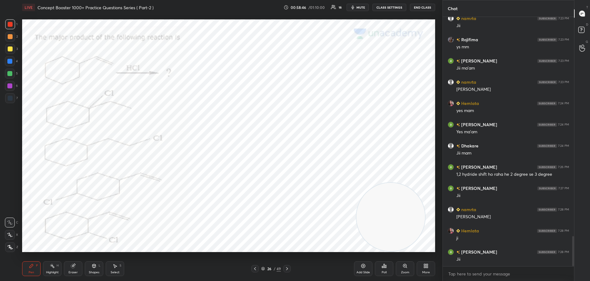
click at [289, 268] on icon at bounding box center [287, 268] width 5 height 5
click at [387, 265] on div "Poll" at bounding box center [384, 268] width 18 height 15
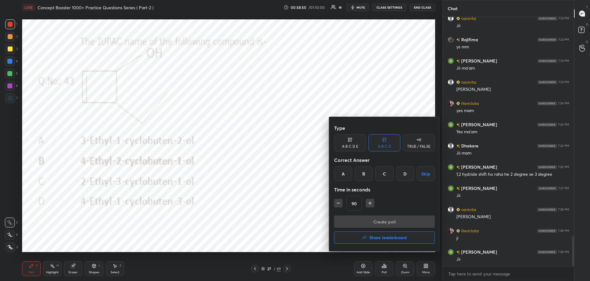
click at [339, 204] on icon "button" at bounding box center [338, 203] width 6 height 6
click at [339, 203] on icon "button" at bounding box center [338, 203] width 6 height 6
type input "60"
click at [365, 173] on div "B" at bounding box center [364, 173] width 18 height 15
click at [363, 218] on button "Create poll" at bounding box center [384, 221] width 101 height 12
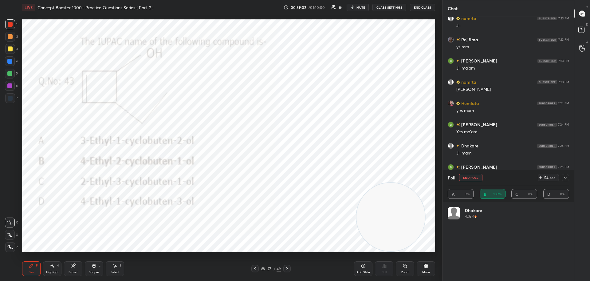
scroll to position [2, 2]
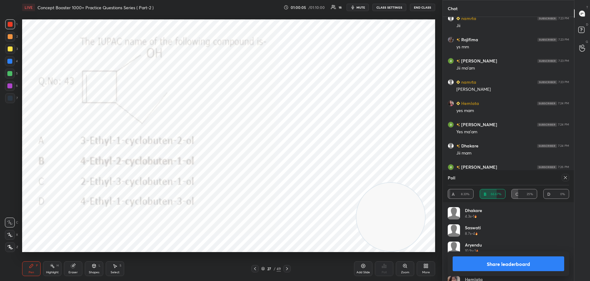
click at [566, 179] on icon at bounding box center [565, 177] width 5 height 5
type textarea "x"
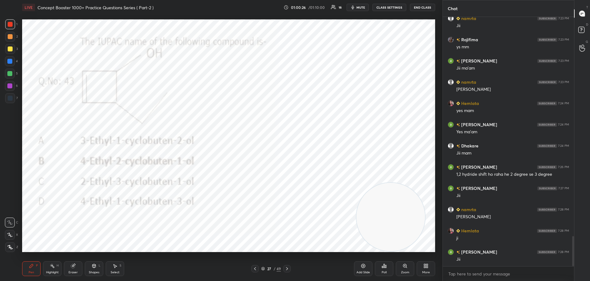
scroll to position [1837, 0]
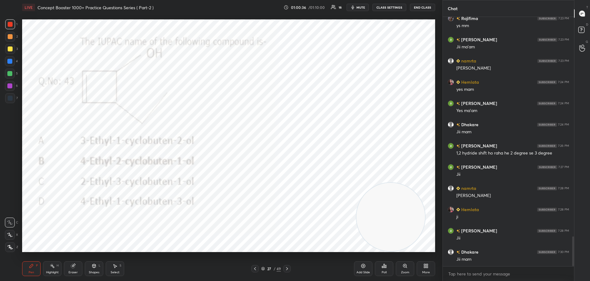
click at [386, 271] on div "Poll" at bounding box center [384, 272] width 5 height 3
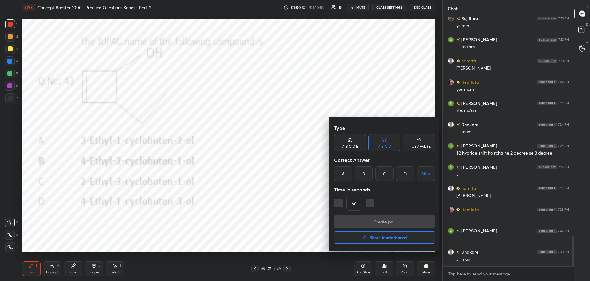
click at [340, 202] on icon "button" at bounding box center [338, 203] width 6 height 6
type input "15"
click at [340, 202] on div "15" at bounding box center [384, 203] width 101 height 15
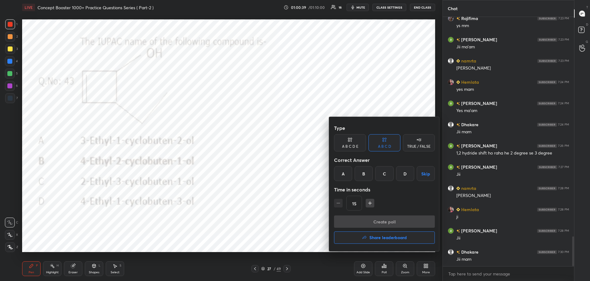
click at [364, 174] on div "B" at bounding box center [364, 173] width 18 height 15
click at [355, 224] on button "Create poll" at bounding box center [384, 221] width 101 height 12
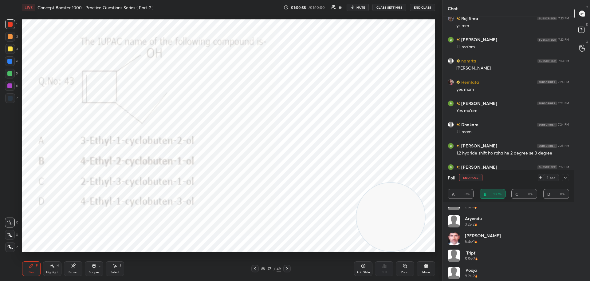
scroll to position [116, 0]
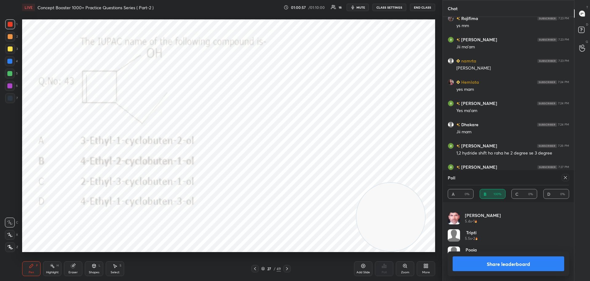
click at [507, 261] on button "Share leaderboard" at bounding box center [509, 263] width 112 height 15
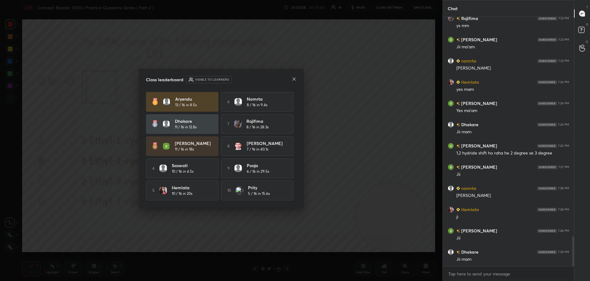
scroll to position [0, 0]
click at [292, 77] on div "Class leaderboard Visible to learners" at bounding box center [221, 79] width 151 height 7
click at [295, 78] on icon at bounding box center [294, 79] width 5 height 5
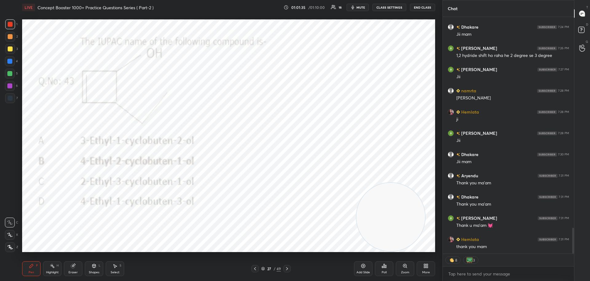
scroll to position [1956, 0]
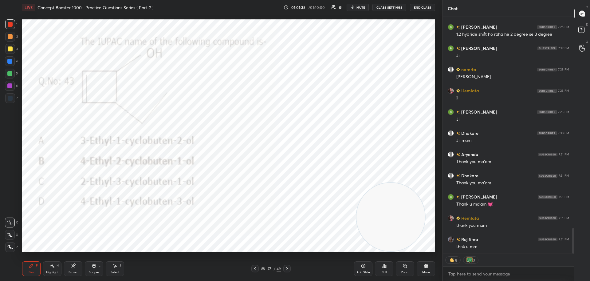
click at [423, 9] on button "End Class" at bounding box center [422, 7] width 25 height 7
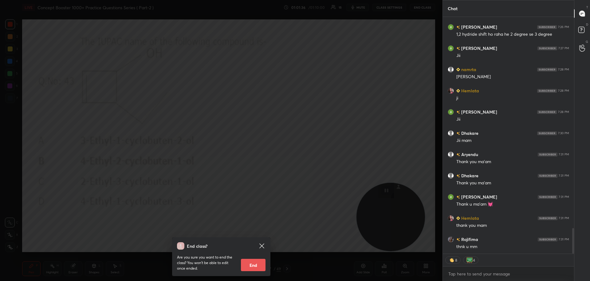
scroll to position [1977, 0]
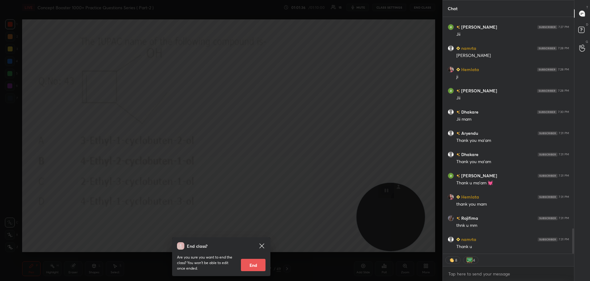
click at [255, 263] on button "End" at bounding box center [253, 265] width 25 height 12
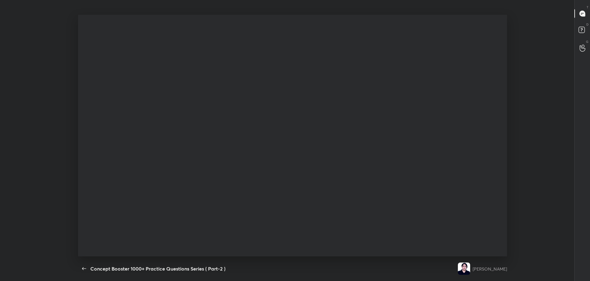
scroll to position [30508, 30311]
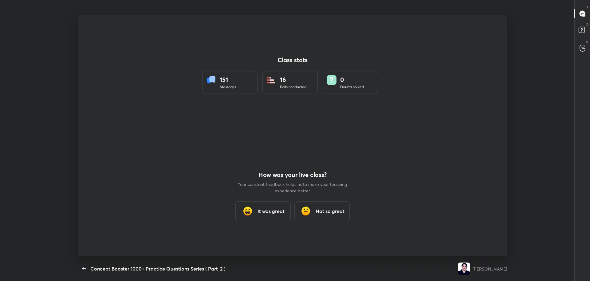
click at [272, 217] on div "It was great" at bounding box center [263, 211] width 55 height 20
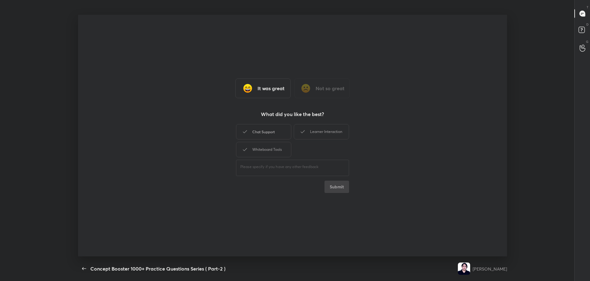
drag, startPoint x: 269, startPoint y: 134, endPoint x: 270, endPoint y: 157, distance: 22.5
click at [269, 135] on div "Chat Support" at bounding box center [263, 131] width 55 height 15
drag, startPoint x: 270, startPoint y: 157, endPoint x: 279, endPoint y: 148, distance: 12.4
click at [275, 152] on div "Whiteboard Tools" at bounding box center [263, 149] width 55 height 15
type textarea "x"
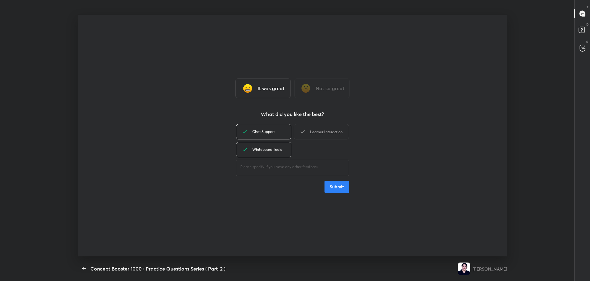
click at [305, 134] on icon at bounding box center [302, 131] width 7 height 7
click at [342, 189] on button "Submit" at bounding box center [337, 186] width 25 height 12
